Goal: Task Accomplishment & Management: Use online tool/utility

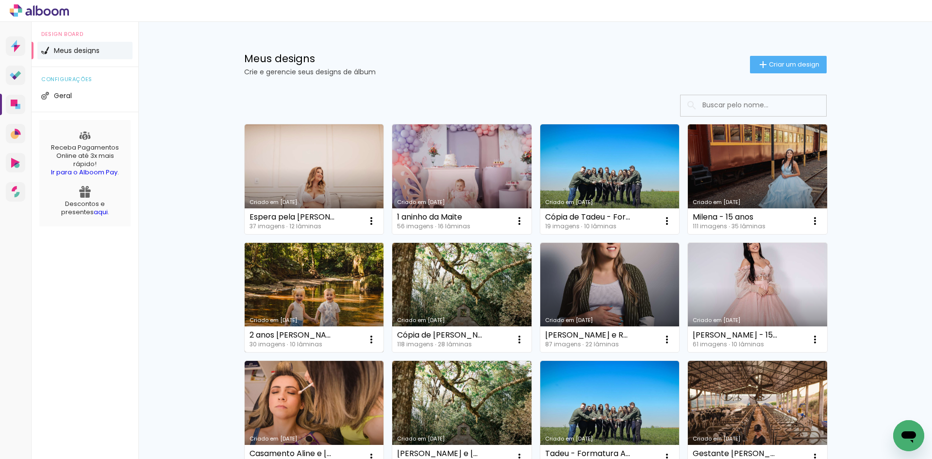
click at [336, 301] on link "Criado em [DATE]" at bounding box center [314, 298] width 139 height 110
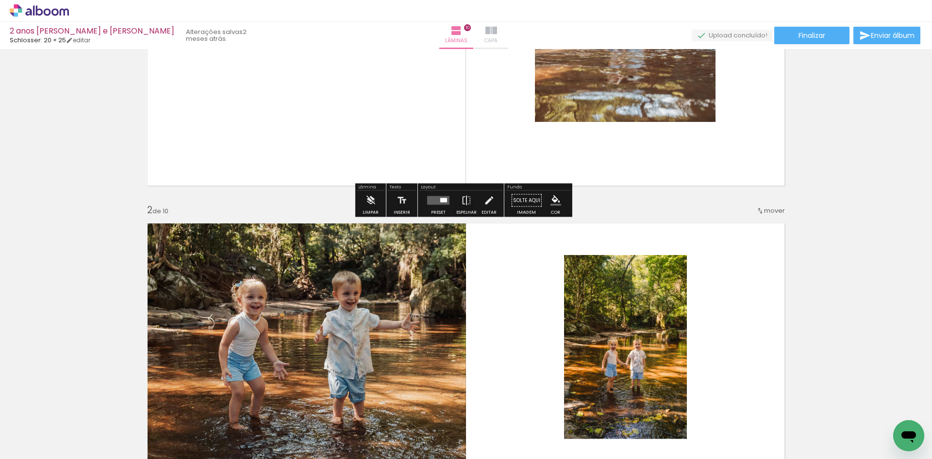
click at [485, 32] on iron-icon at bounding box center [491, 31] width 12 height 12
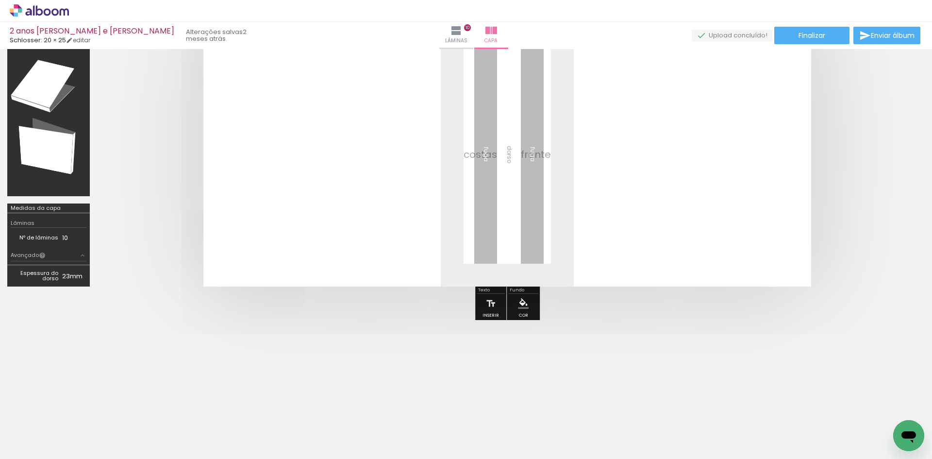
scroll to position [37, 0]
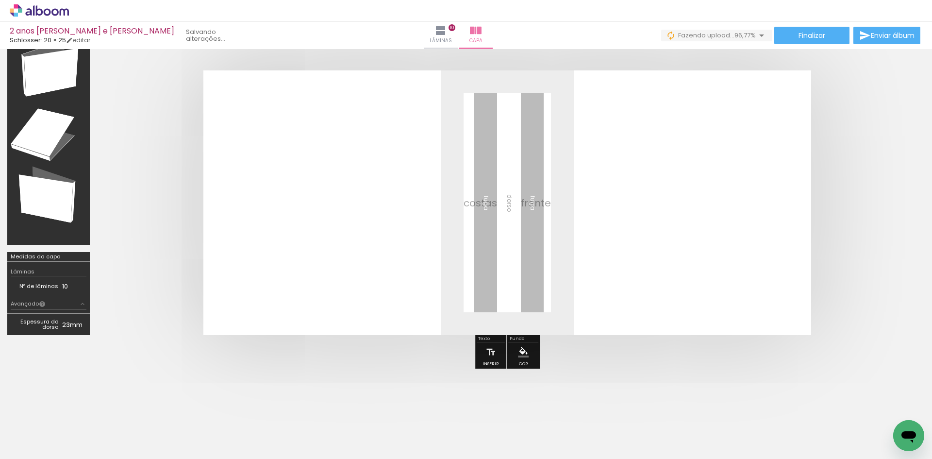
scroll to position [0, 836]
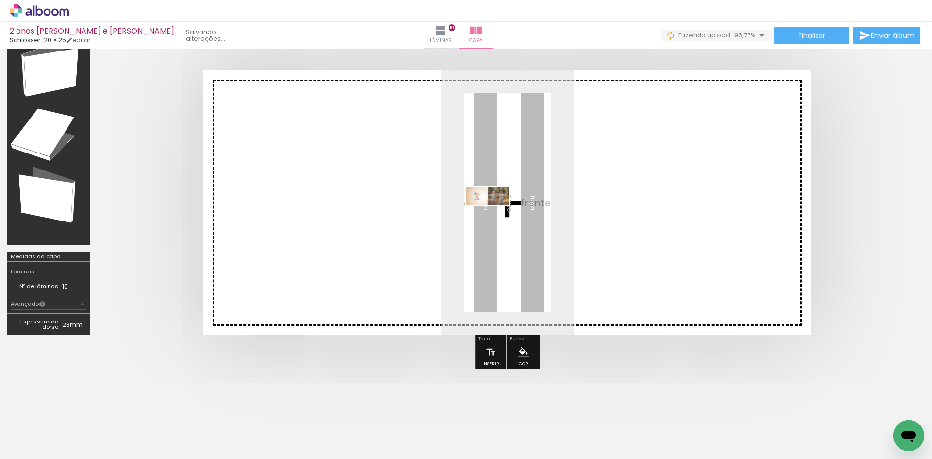
drag, startPoint x: 885, startPoint y: 423, endPoint x: 494, endPoint y: 215, distance: 442.2
click at [494, 215] on quentale-workspace at bounding box center [466, 229] width 932 height 459
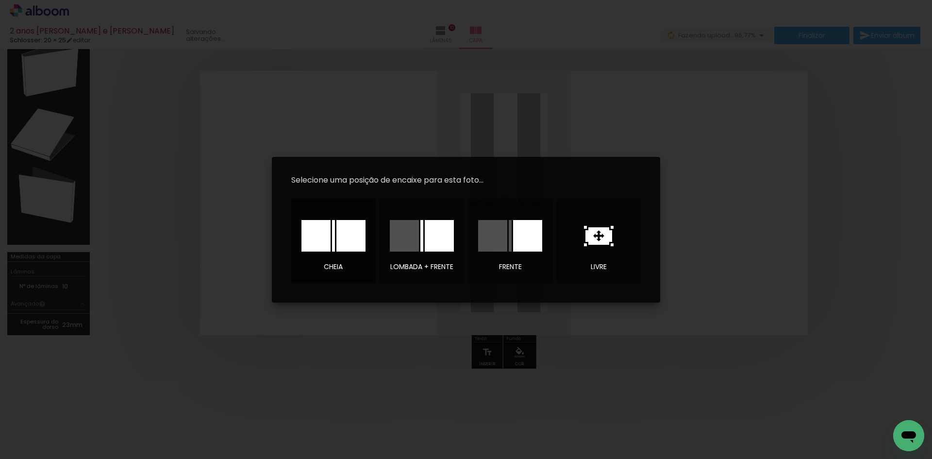
click at [323, 232] on div at bounding box center [315, 236] width 29 height 32
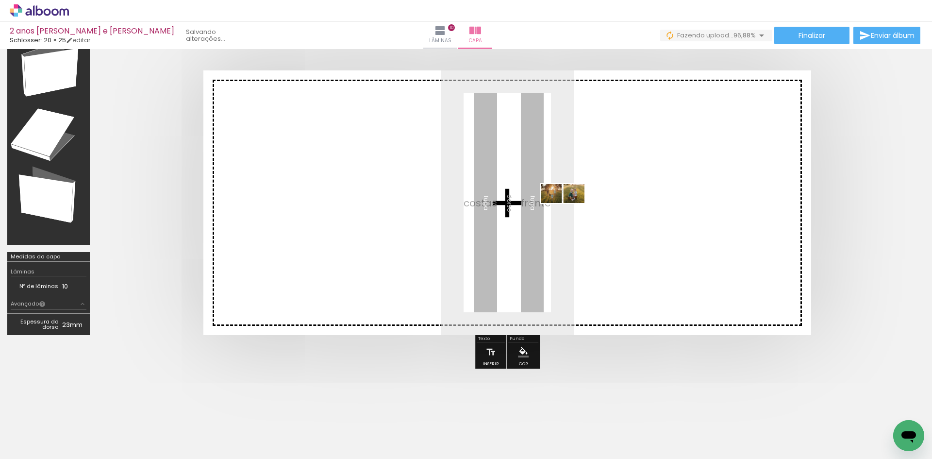
drag, startPoint x: 874, startPoint y: 414, endPoint x: 570, endPoint y: 213, distance: 365.0
click at [570, 213] on quentale-workspace at bounding box center [466, 229] width 932 height 459
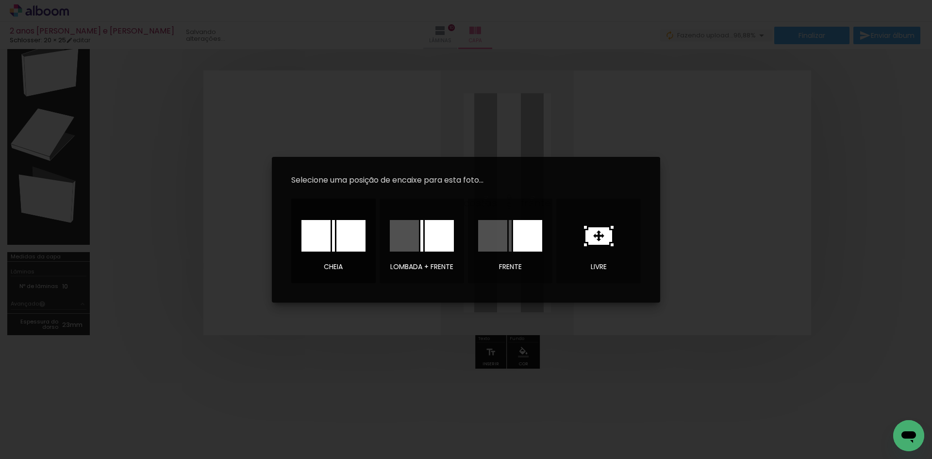
click at [347, 230] on div at bounding box center [350, 236] width 29 height 32
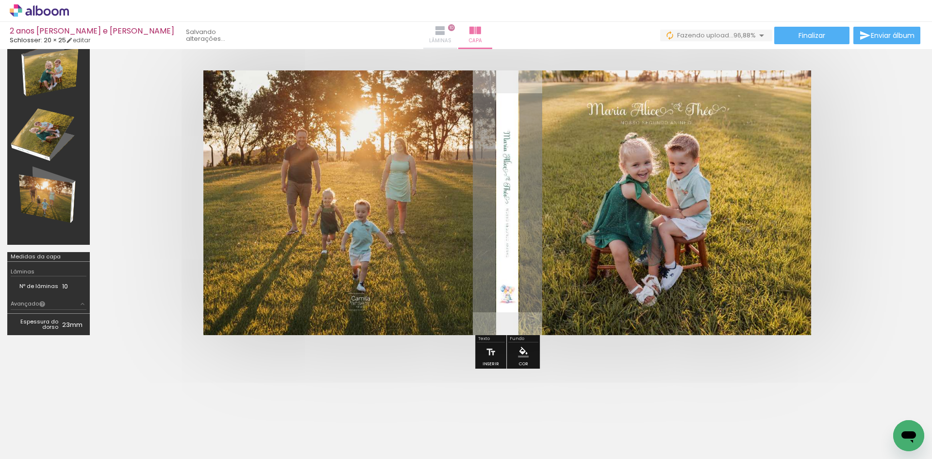
click at [441, 36] on span "Lâminas" at bounding box center [440, 40] width 22 height 9
